Goal: Task Accomplishment & Management: Complete application form

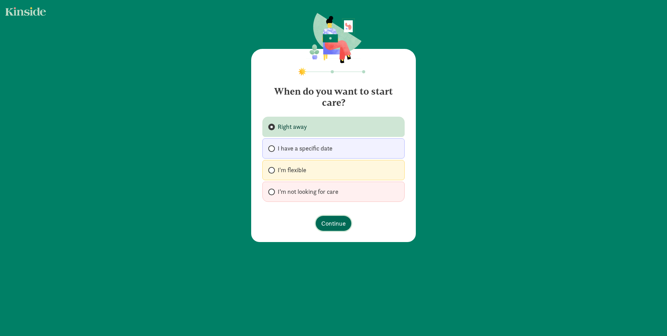
click at [331, 227] on span "Continue" at bounding box center [334, 223] width 24 height 9
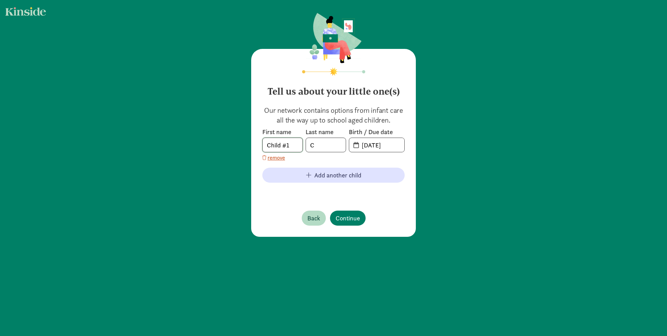
click at [295, 148] on input "Child #1" at bounding box center [283, 145] width 40 height 14
drag, startPoint x: 295, startPoint y: 148, endPoint x: 196, endPoint y: 132, distance: 100.3
click at [196, 132] on div "Tell us about your little one(s) Our network contains options from infant care …" at bounding box center [333, 125] width 667 height 251
type input "[PERSON_NAME]"
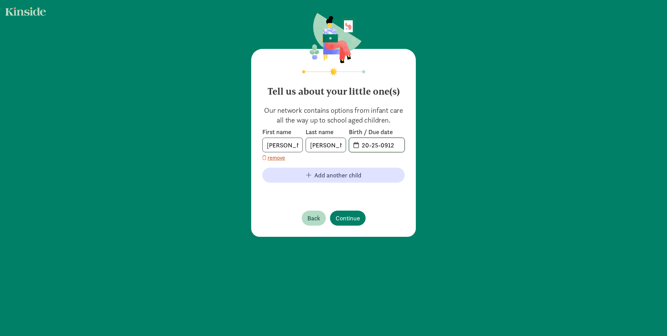
drag, startPoint x: 357, startPoint y: 144, endPoint x: 401, endPoint y: 144, distance: 44.0
click at [401, 144] on input "20-25-0912" at bounding box center [381, 145] width 47 height 14
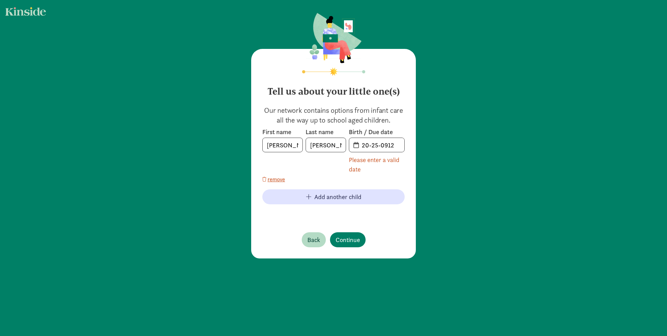
click at [352, 144] on span "20-25-0912" at bounding box center [376, 145] width 55 height 14
click at [353, 146] on span "20-25-0912" at bounding box center [376, 145] width 55 height 14
click at [361, 147] on input "20-25-0912" at bounding box center [381, 145] width 47 height 14
drag, startPoint x: 361, startPoint y: 147, endPoint x: 410, endPoint y: 146, distance: 48.9
click at [410, 146] on div "Tell us about your little one(s) Our network contains options from infant care …" at bounding box center [333, 153] width 165 height 209
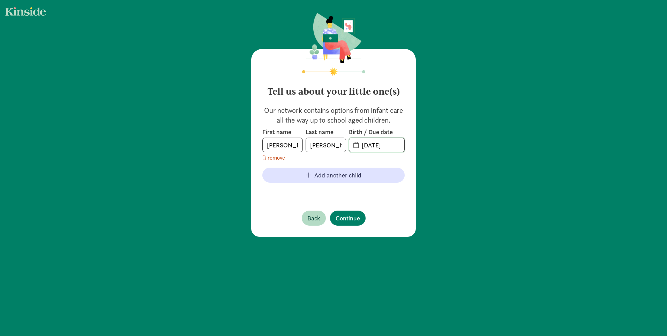
type input "[DATE]"
click at [341, 214] on span "Continue" at bounding box center [348, 217] width 24 height 9
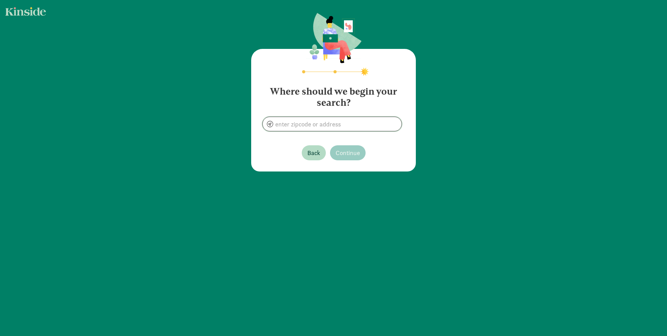
click at [332, 124] on input at bounding box center [332, 124] width 139 height 14
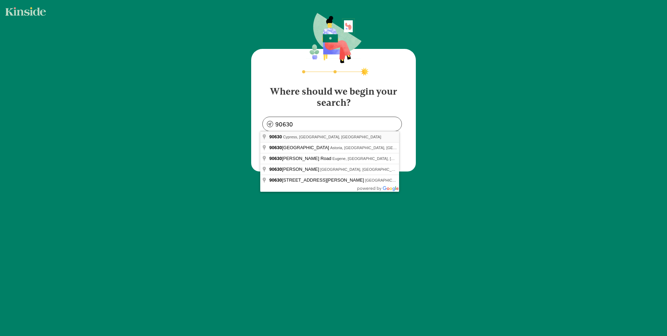
type input "Cypress, CA 90630, [GEOGRAPHIC_DATA]"
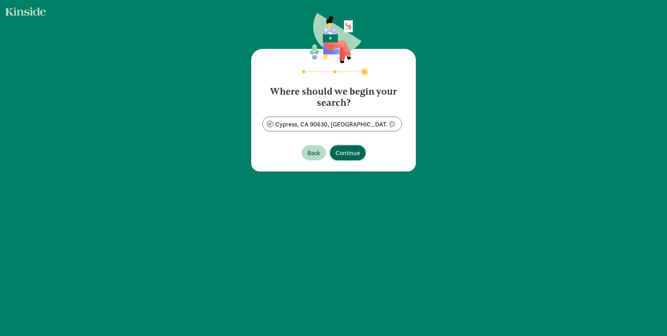
click at [352, 150] on span "Continue" at bounding box center [348, 152] width 24 height 9
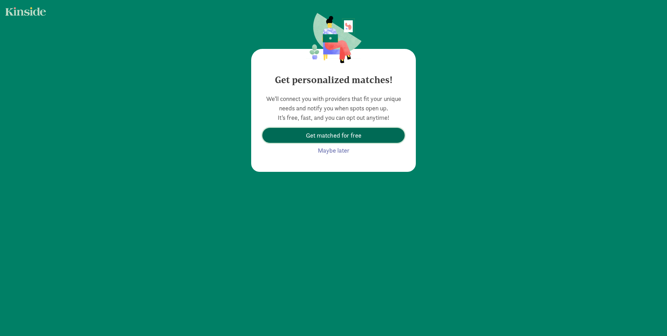
click at [317, 137] on span "Get matched for free" at bounding box center [334, 135] width 56 height 9
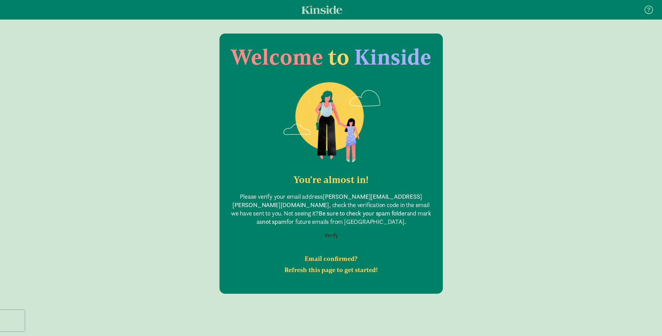
drag, startPoint x: 308, startPoint y: 192, endPoint x: 311, endPoint y: 217, distance: 25.0
click at [311, 217] on p "Please verify your email address [PERSON_NAME][EMAIL_ADDRESS][PERSON_NAME][DOMA…" at bounding box center [331, 209] width 201 height 34
drag, startPoint x: 311, startPoint y: 217, endPoint x: 280, endPoint y: 208, distance: 32.1
click at [280, 208] on p "Please verify your email address [PERSON_NAME][EMAIL_ADDRESS][PERSON_NAME][DOMA…" at bounding box center [331, 209] width 201 height 34
click at [332, 229] on button "Verify" at bounding box center [331, 235] width 23 height 13
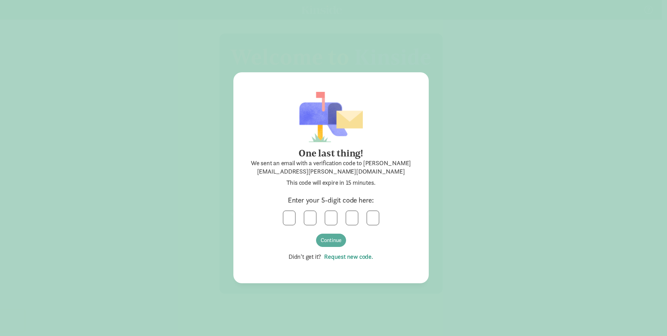
click at [346, 259] on link "Request new code." at bounding box center [348, 256] width 52 height 8
click at [351, 255] on link "Request new code." at bounding box center [348, 256] width 52 height 8
click at [286, 216] on input "text" at bounding box center [289, 218] width 12 height 14
click at [338, 243] on button "Continue" at bounding box center [331, 240] width 30 height 13
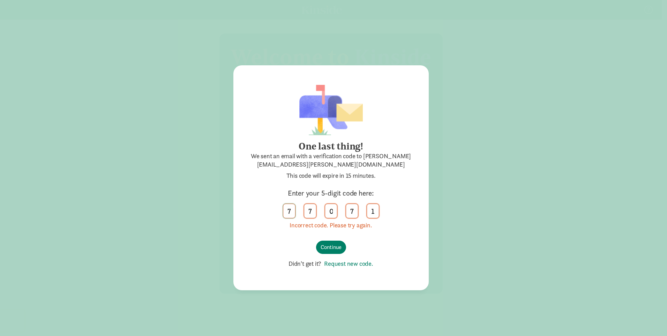
click at [286, 208] on input "7" at bounding box center [289, 211] width 12 height 14
click at [328, 245] on button "Continue" at bounding box center [331, 247] width 30 height 13
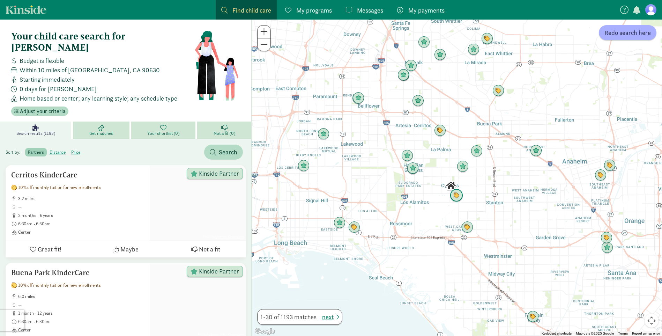
click at [457, 194] on img "Click to see details" at bounding box center [456, 195] width 13 height 13
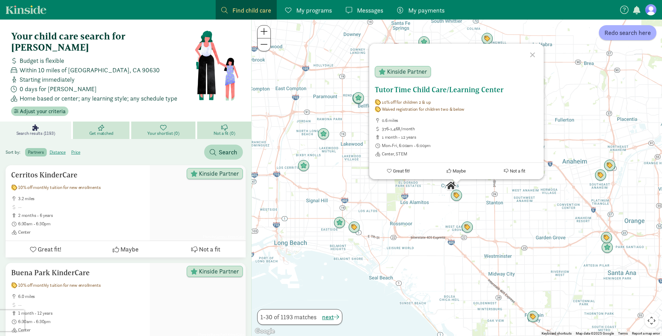
click at [399, 72] on span "Kinside Partner" at bounding box center [407, 71] width 40 height 6
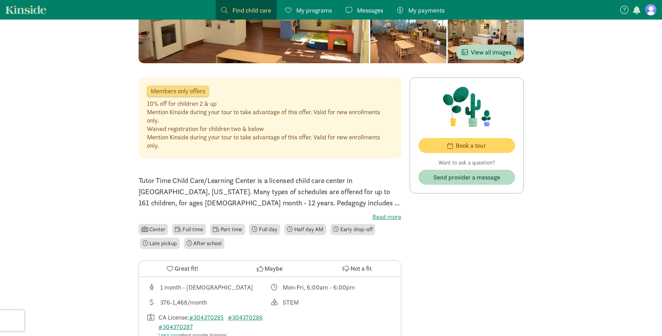
scroll to position [105, 0]
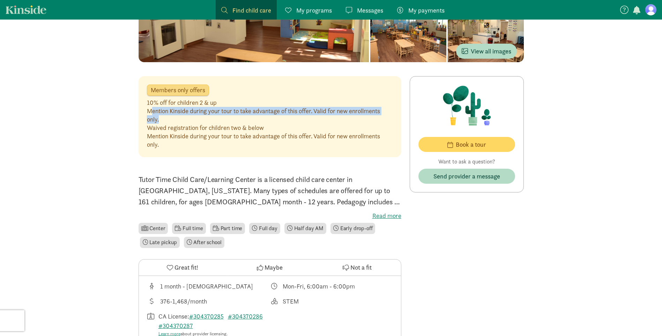
drag, startPoint x: 175, startPoint y: 118, endPoint x: 150, endPoint y: 107, distance: 27.4
click at [150, 107] on div "Mention Kinside during your tour to take advantage of this offer. Valid for new…" at bounding box center [270, 115] width 246 height 17
drag, startPoint x: 150, startPoint y: 107, endPoint x: 183, endPoint y: 121, distance: 36.1
click at [183, 121] on div "Mention Kinside during your tour to take advantage of this offer. Valid for new…" at bounding box center [270, 115] width 246 height 17
drag, startPoint x: 183, startPoint y: 119, endPoint x: 175, endPoint y: 106, distance: 15.4
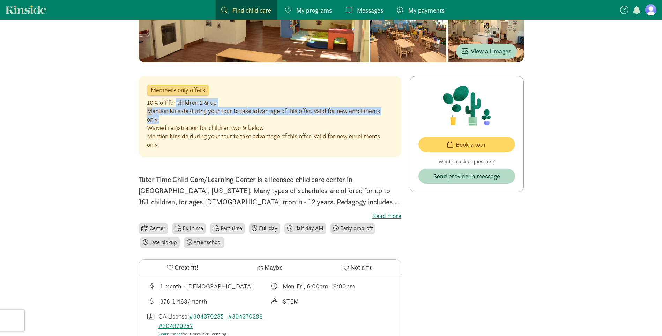
click at [175, 106] on div "10% off for children 2 & up Mention Kinside during your tour to take advantage …" at bounding box center [270, 110] width 246 height 25
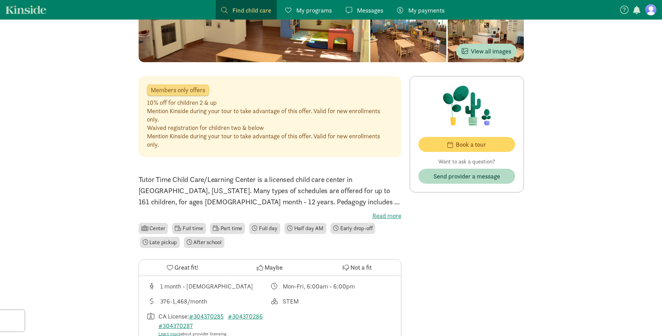
drag, startPoint x: 175, startPoint y: 106, endPoint x: 186, endPoint y: 126, distance: 23.1
click at [186, 126] on div "Waived registration for children two & below" at bounding box center [270, 128] width 246 height 8
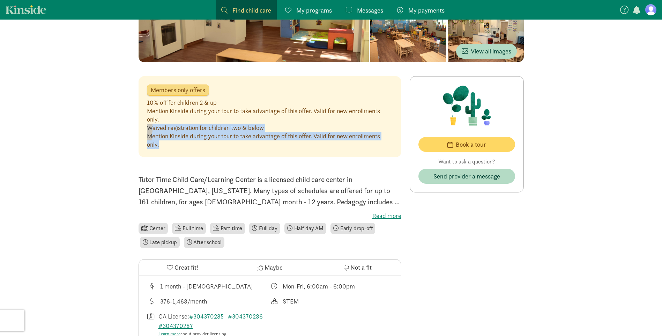
drag, startPoint x: 192, startPoint y: 141, endPoint x: 173, endPoint y: 118, distance: 30.0
click at [173, 118] on div "10% off for children 2 & up Mention Kinside during your tour to take advantage …" at bounding box center [270, 123] width 246 height 50
drag, startPoint x: 173, startPoint y: 118, endPoint x: 186, endPoint y: 146, distance: 30.6
click at [186, 146] on div "Mention Kinside during your tour to take advantage of this offer. Valid for new…" at bounding box center [270, 140] width 246 height 17
drag, startPoint x: 170, startPoint y: 121, endPoint x: 167, endPoint y: 118, distance: 4.0
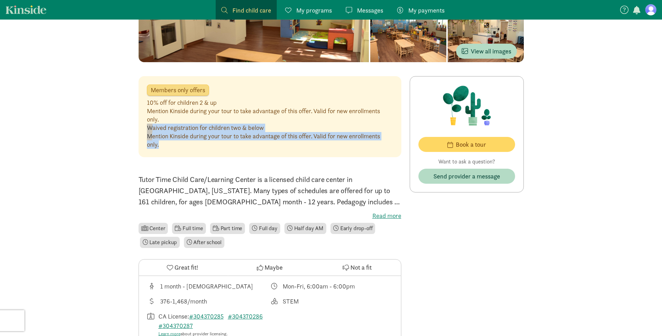
click at [167, 118] on div "10% off for children 2 & up Mention Kinside during your tour to take advantage …" at bounding box center [270, 123] width 246 height 50
drag, startPoint x: 167, startPoint y: 118, endPoint x: 186, endPoint y: 145, distance: 33.1
click at [186, 145] on div "Mention Kinside during your tour to take advantage of this offer. Valid for new…" at bounding box center [270, 140] width 246 height 17
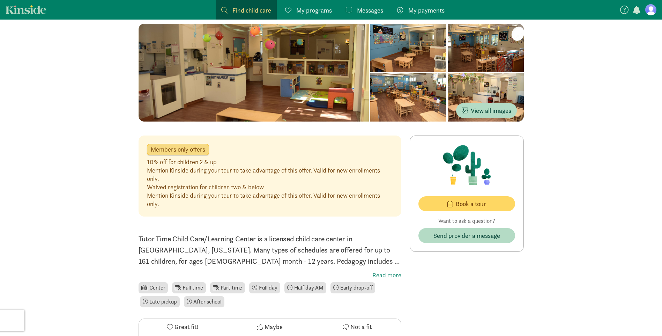
scroll to position [35, 0]
